Goal: Information Seeking & Learning: Learn about a topic

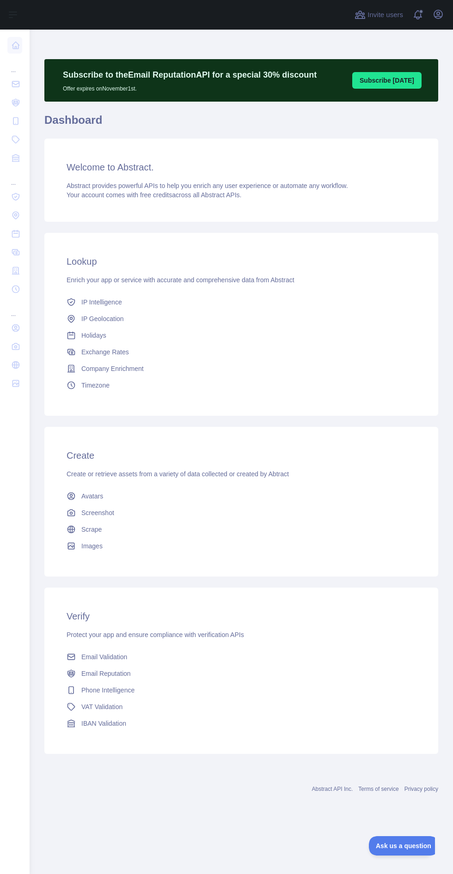
click at [32, 672] on div "Subscribe to the Email Reputation API for a special 30 % discount Offer expires…" at bounding box center [241, 426] width 423 height 792
click at [30, 637] on div "Subscribe to the Email Reputation API for a special 30 % discount Offer expires…" at bounding box center [241, 426] width 423 height 792
click at [14, 667] on nav "... ... ..." at bounding box center [14, 444] width 15 height 829
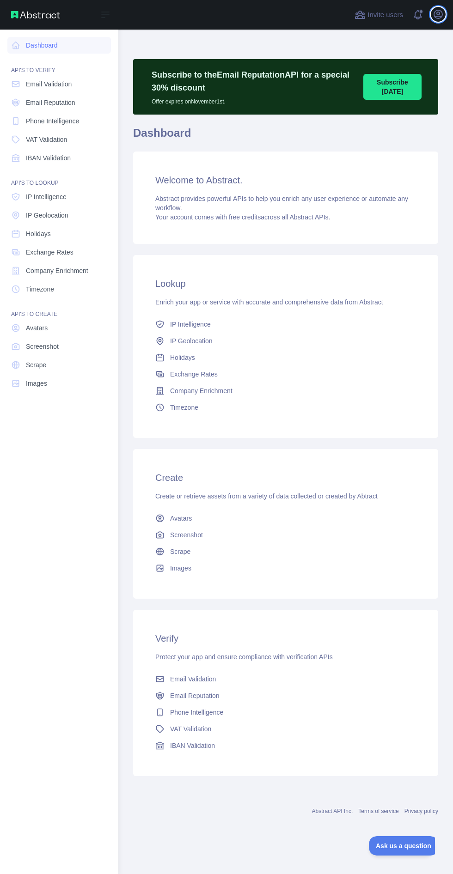
click at [440, 12] on icon "button" at bounding box center [437, 14] width 11 height 11
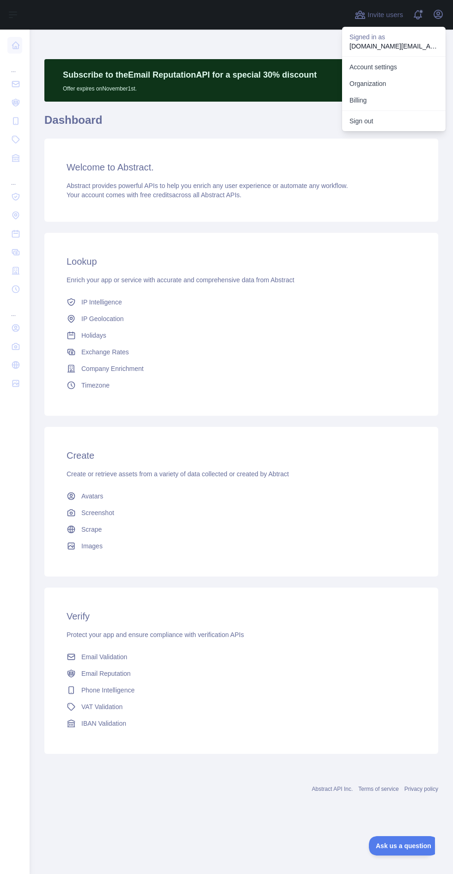
click at [380, 122] on button "Sign out" at bounding box center [393, 121] width 103 height 17
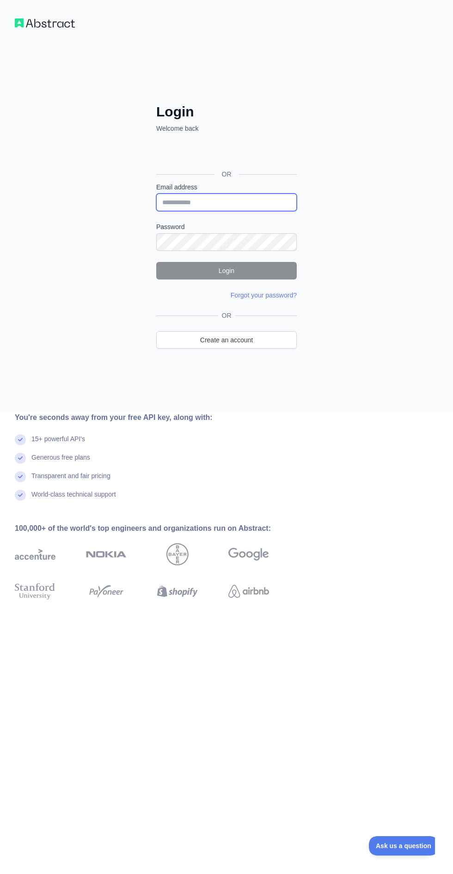
click at [225, 200] on input "Email address" at bounding box center [226, 202] width 140 height 18
type input "**********"
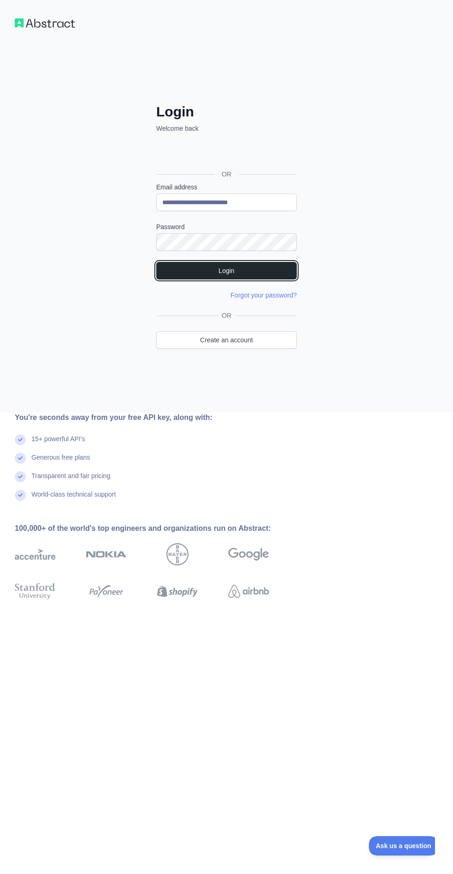
click at [243, 266] on button "Login" at bounding box center [226, 271] width 140 height 18
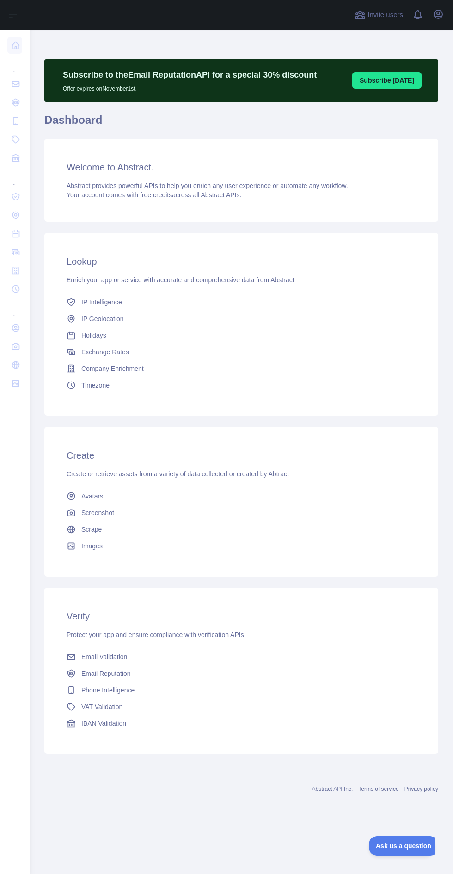
click at [30, 682] on div "Subscribe to the Email Reputation API for a special 30 % discount Offer expires…" at bounding box center [241, 426] width 423 height 792
click at [16, 661] on nav "... ... ..." at bounding box center [14, 444] width 15 height 829
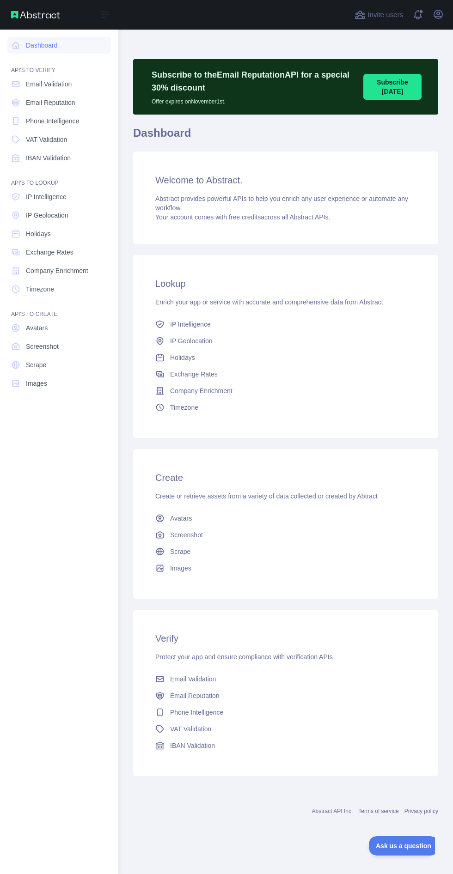
click at [40, 15] on img at bounding box center [35, 14] width 49 height 7
click at [45, 45] on link "Dashboard" at bounding box center [58, 45] width 103 height 17
click at [421, 12] on span at bounding box center [420, 11] width 5 height 5
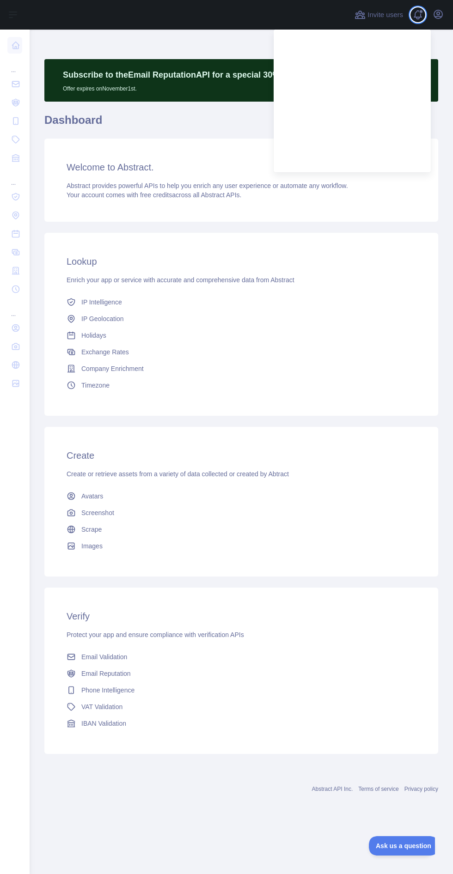
click at [421, 12] on span at bounding box center [420, 11] width 5 height 5
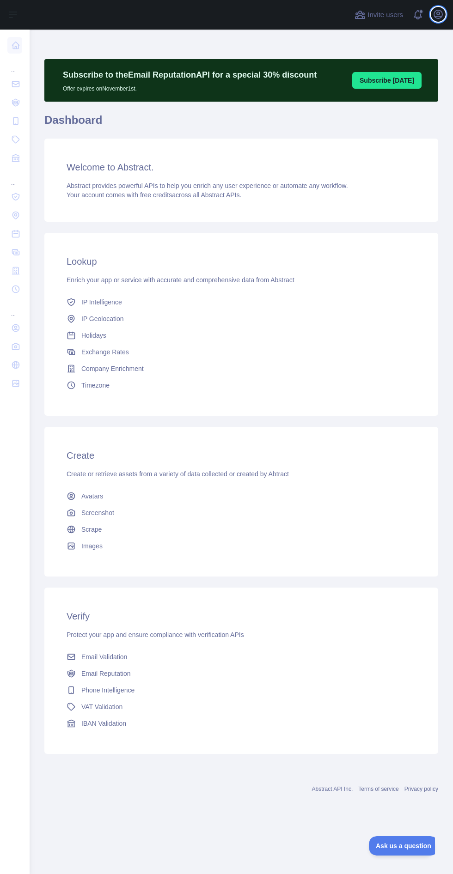
click at [438, 13] on icon "button" at bounding box center [437, 14] width 11 height 11
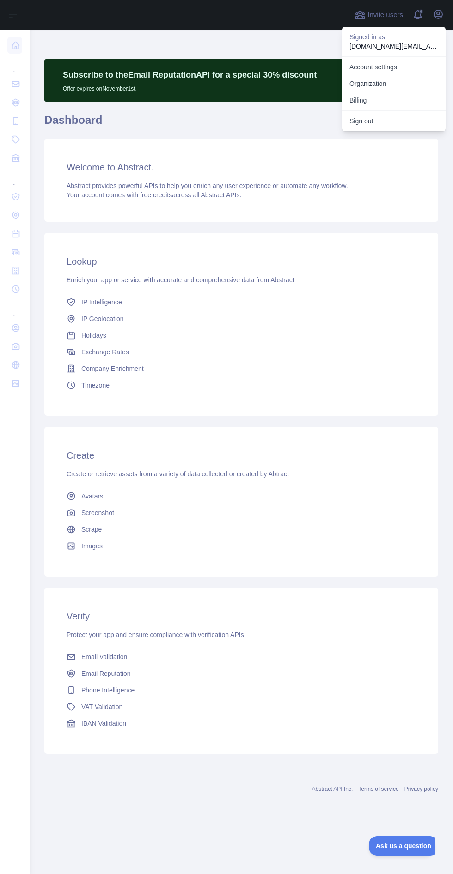
click at [392, 62] on link "Account settings" at bounding box center [393, 67] width 103 height 17
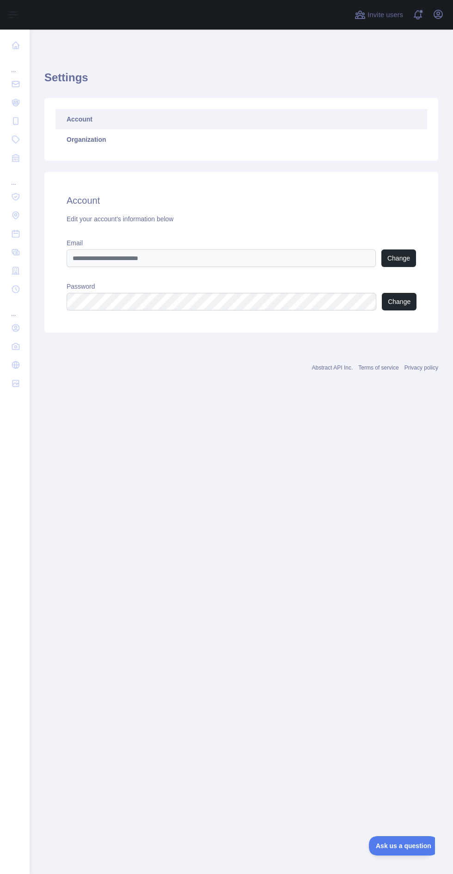
click at [92, 111] on link "Account" at bounding box center [240, 119] width 371 height 20
click at [421, 12] on span at bounding box center [420, 11] width 5 height 5
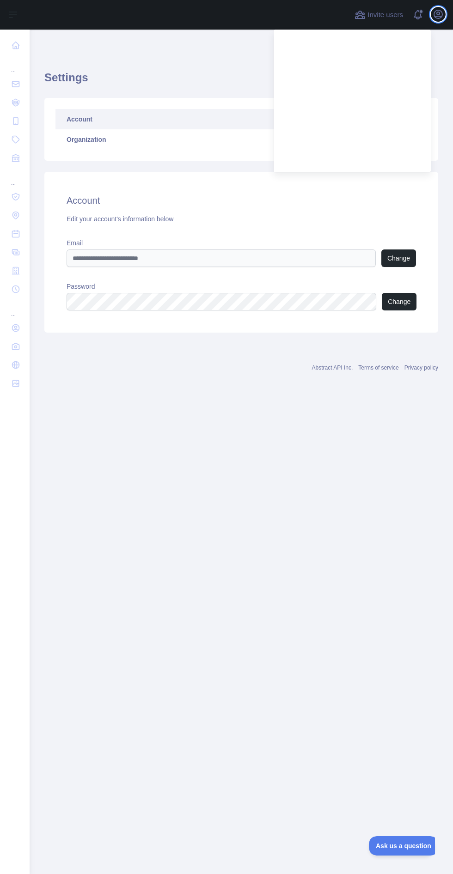
click at [438, 13] on icon "button" at bounding box center [437, 14] width 11 height 11
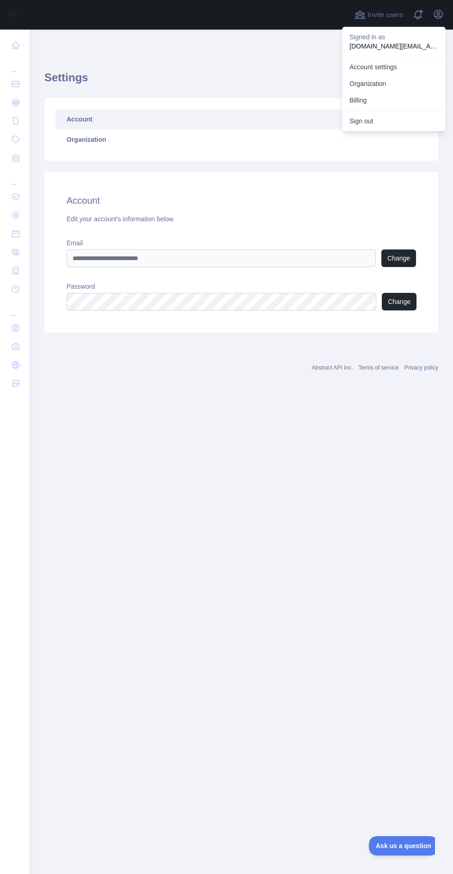
click at [369, 96] on button "Billing" at bounding box center [393, 100] width 103 height 17
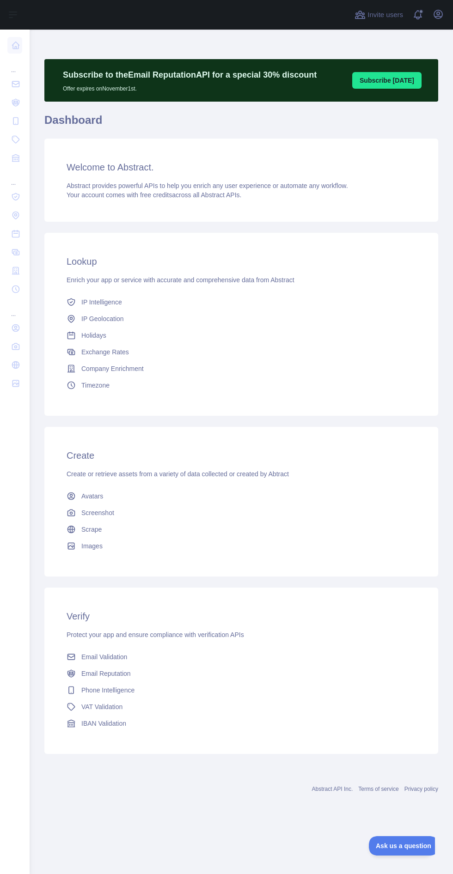
click at [116, 688] on span "Phone Intelligence" at bounding box center [107, 689] width 53 height 9
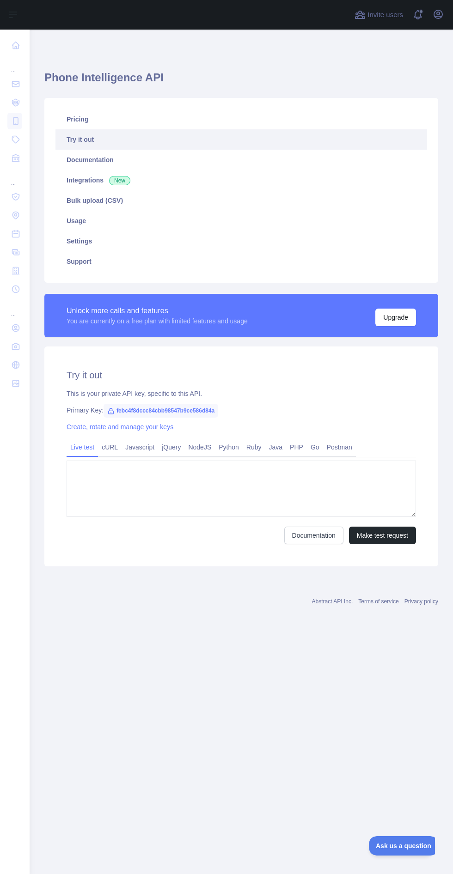
type textarea "**********"
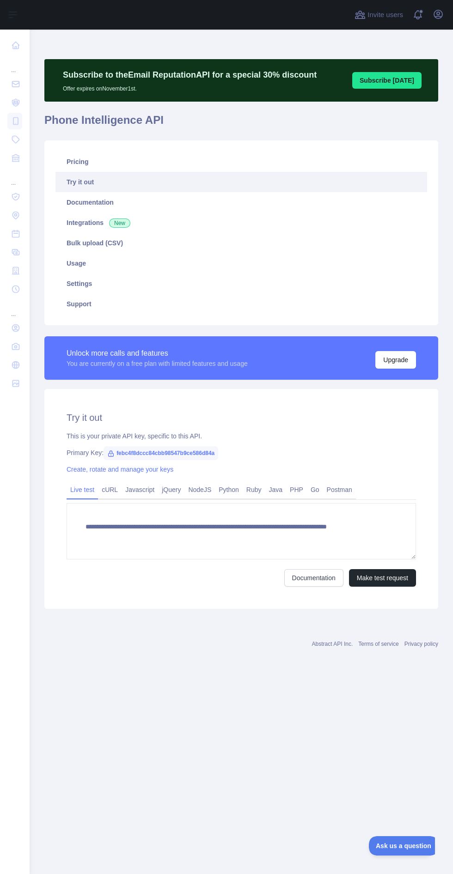
click at [123, 160] on link "Pricing" at bounding box center [240, 161] width 371 height 20
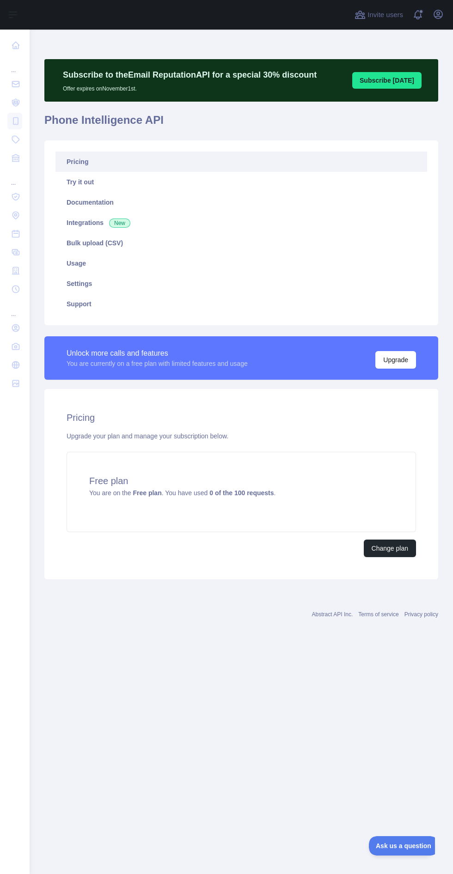
click at [74, 282] on link "Settings" at bounding box center [240, 283] width 371 height 20
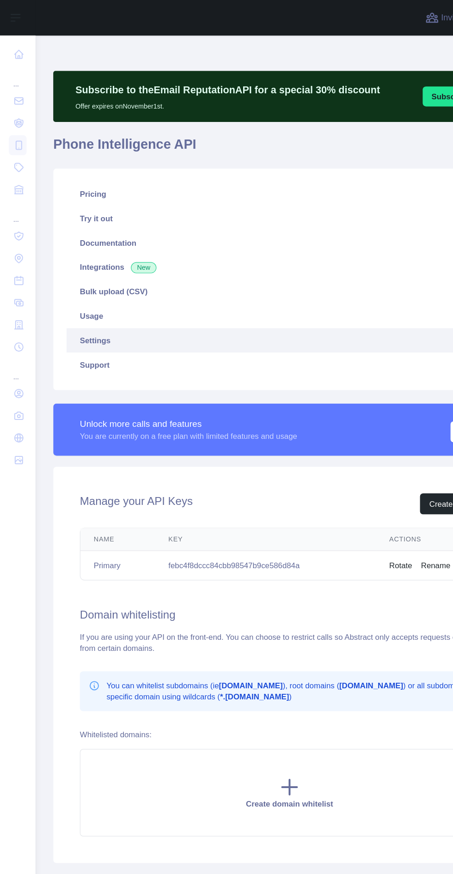
click at [20, 47] on icon at bounding box center [15, 45] width 9 height 9
